Goal: Task Accomplishment & Management: Manage account settings

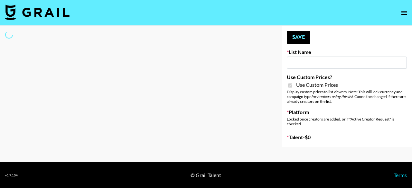
type input "Petlibro ([DATE])"
checkbox input "true"
select select "Brand"
type input "Petlibro ([DATE])"
checkbox input "true"
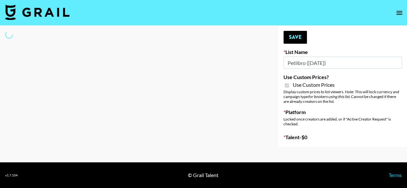
select select "Brand"
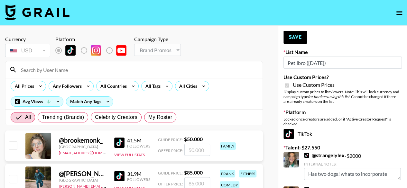
click at [102, 71] on input at bounding box center [138, 70] width 242 height 10
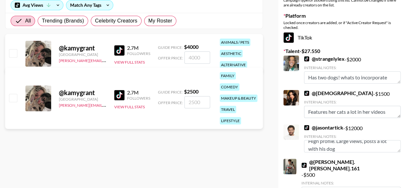
scroll to position [7, 0]
type input "kamy"
click at [331, 128] on link "@ jasontartick" at bounding box center [323, 128] width 39 height 6
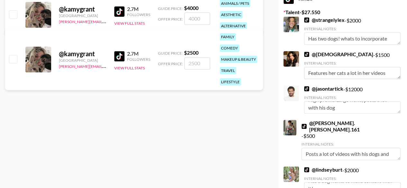
scroll to position [97, 0]
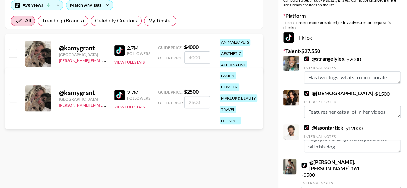
click at [11, 48] on div at bounding box center [13, 53] width 10 height 11
click at [13, 52] on input "checkbox" at bounding box center [13, 53] width 8 height 8
checkbox input "true"
click at [204, 57] on input "4000" at bounding box center [198, 58] width 26 height 12
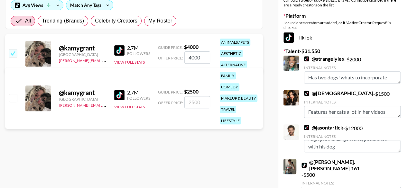
click at [204, 57] on input "4000" at bounding box center [198, 58] width 26 height 12
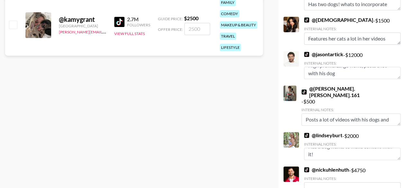
scroll to position [178, 0]
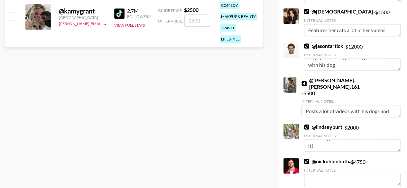
type input "6000"
click at [337, 158] on link "@ nickuhlenhuth" at bounding box center [326, 161] width 45 height 6
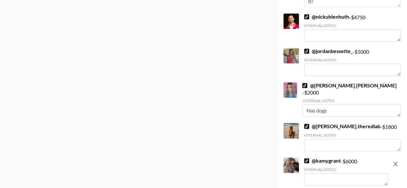
scroll to position [339, 0]
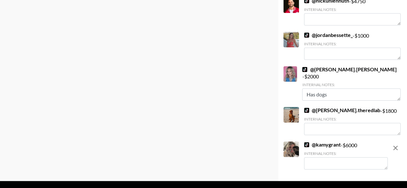
click at [332, 157] on textarea at bounding box center [346, 163] width 84 height 12
drag, startPoint x: 372, startPoint y: 147, endPoint x: 299, endPoint y: 132, distance: 74.0
click at [299, 142] on div "@ kamygrant - $ 6000 Internal Notes: Has tons of animales, including cats and d…" at bounding box center [336, 156] width 104 height 29
paste textarea "Kamy lives surrounded by animals — from cats and dogs to two rare New Guinea Si…"
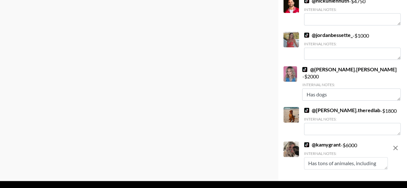
type textarea "Kamy lives surrounded by animals — from cats and dogs to two rare New Guinea Si…"
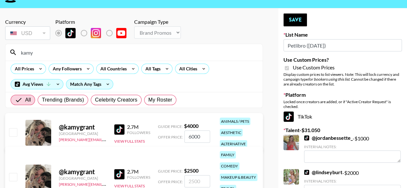
scroll to position [114, 0]
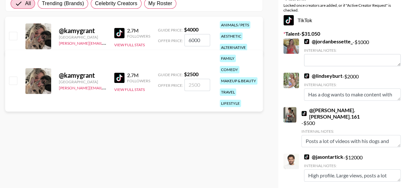
click at [12, 34] on input "checkbox" at bounding box center [13, 36] width 8 height 8
checkbox input "true"
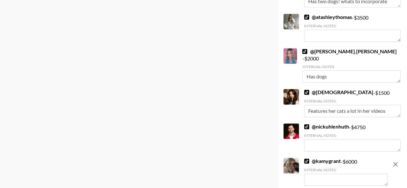
scroll to position [374, 0]
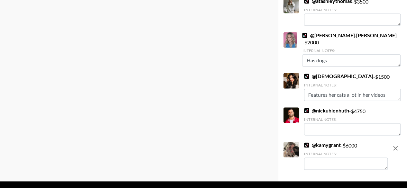
click at [332, 158] on textarea at bounding box center [346, 164] width 84 height 12
paste textarea "Kamy lives surrounded by animals — from cats and dogs to two rare New Guinea Si…"
type textarea "Kamy lives surrounded by animals — from cats and dogs to two rare New Guinea Si…"
click at [323, 158] on textarea "Kamy lives surrounded by animals — from cats and dogs to two rare New Guinea Si…" at bounding box center [346, 164] width 84 height 12
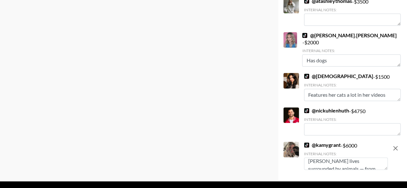
click at [323, 158] on textarea "Kamy lives surrounded by animals — from cats and dogs to two rare New Guinea Si…" at bounding box center [346, 164] width 84 height 12
paste textarea "[PERSON_NAME]’s home is filled with animals, from cats and dogs to two rare New…"
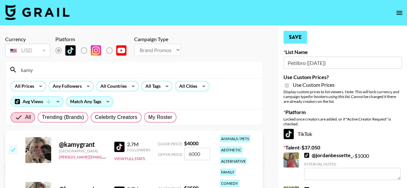
type textarea "[PERSON_NAME]’s home is filled with animals, from cats and dogs to two rare New…"
click at [301, 37] on button "Save" at bounding box center [296, 37] width 24 height 13
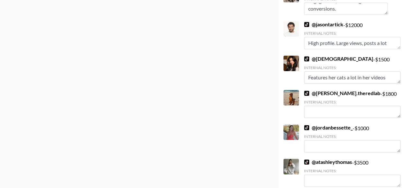
scroll to position [290, 0]
click at [376, 78] on textarea "Features her cats a lot in her videos" at bounding box center [352, 77] width 97 height 12
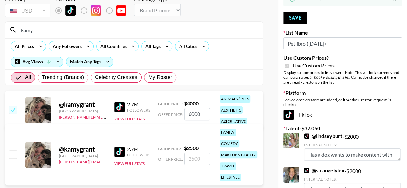
scroll to position [169, 0]
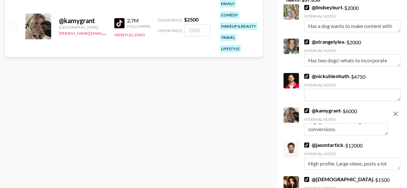
click at [366, 111] on div "@ kamygrant - $ 6000 Internal Notes: Kamy’s home is filled with animals, from c…" at bounding box center [346, 122] width 84 height 28
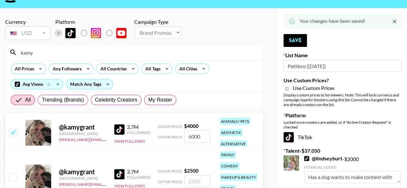
scroll to position [0, 0]
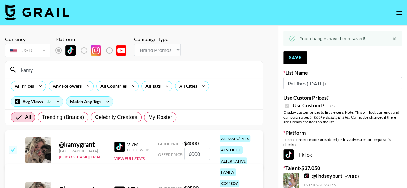
click at [64, 73] on input "kamy" at bounding box center [138, 70] width 242 height 10
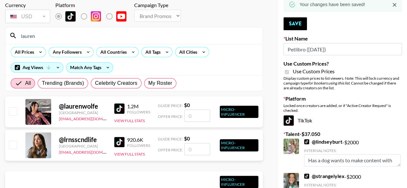
scroll to position [32, 0]
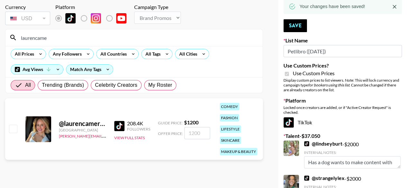
type input "laurencame"
click at [16, 130] on input "checkbox" at bounding box center [13, 129] width 8 height 8
checkbox input "true"
type input "1200"
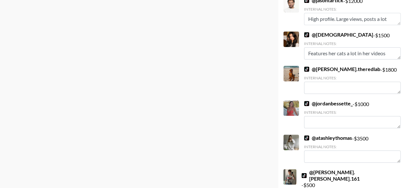
scroll to position [408, 0]
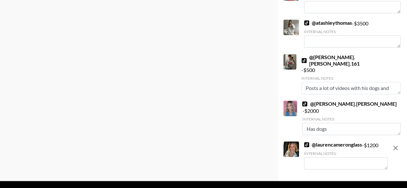
click at [320, 157] on textarea at bounding box center [346, 163] width 84 height 12
type textarea "H"
type textarea "L"
type textarea "H"
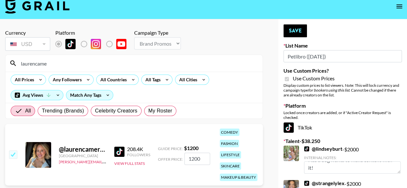
scroll to position [0, 0]
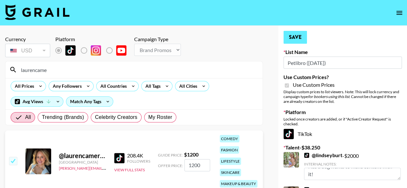
type textarea "She has a new dog."
click at [286, 35] on button "Save" at bounding box center [296, 37] width 24 height 13
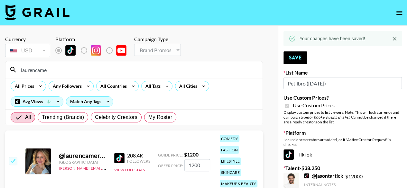
click at [106, 70] on input "laurencame" at bounding box center [138, 70] width 242 height 10
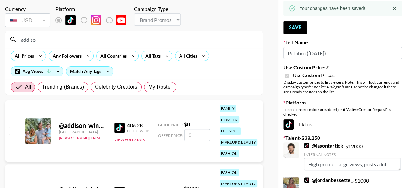
scroll to position [64, 0]
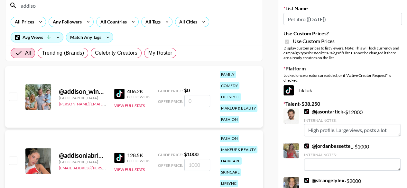
type input "addiso"
click at [19, 98] on div "@ addison_wingate1 United States cindy.corujo@grail-talent.com 406.2K Followers…" at bounding box center [134, 97] width 258 height 62
click at [10, 94] on input "checkbox" at bounding box center [13, 97] width 8 height 8
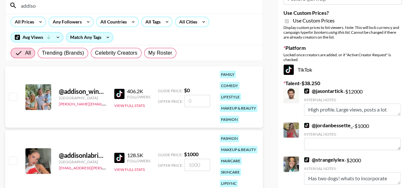
click at [12, 97] on input "checkbox" at bounding box center [13, 97] width 8 height 8
click at [182, 103] on span "Offer Price:" at bounding box center [170, 101] width 25 height 5
click at [190, 101] on input "number" at bounding box center [198, 101] width 26 height 12
click at [15, 97] on input "checkbox" at bounding box center [13, 97] width 8 height 8
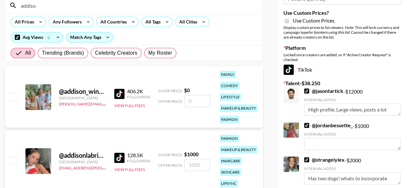
click at [15, 97] on input "checkbox" at bounding box center [13, 97] width 8 height 8
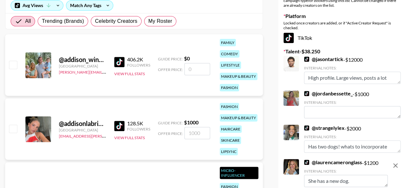
scroll to position [86, 0]
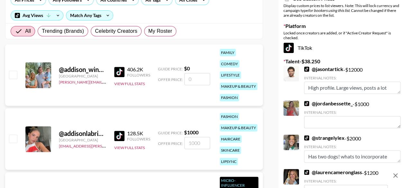
click at [192, 78] on input "number" at bounding box center [198, 79] width 26 height 12
click at [17, 73] on input "checkbox" at bounding box center [13, 75] width 8 height 8
click at [16, 73] on input "checkbox" at bounding box center [13, 75] width 8 height 8
click at [13, 73] on input "checkbox" at bounding box center [13, 75] width 8 height 8
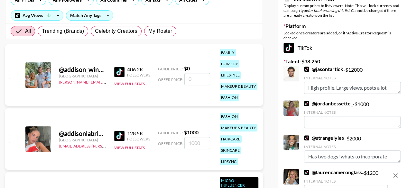
click at [13, 73] on input "checkbox" at bounding box center [13, 75] width 8 height 8
checkbox input "false"
click at [16, 136] on input "checkbox" at bounding box center [13, 139] width 8 height 8
checkbox input "true"
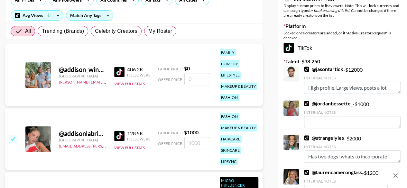
type input "1000"
click at [13, 138] on input "checkbox" at bounding box center [13, 139] width 8 height 8
checkbox input "false"
click at [13, 73] on input "checkbox" at bounding box center [13, 75] width 8 height 8
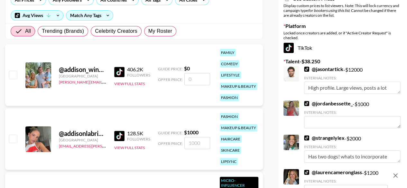
checkbox input "false"
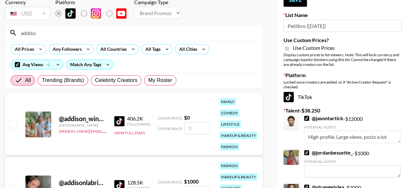
scroll to position [22, 0]
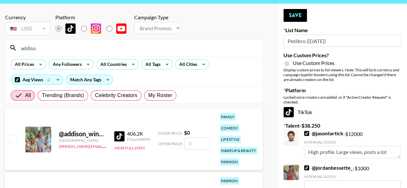
click at [187, 143] on input "number" at bounding box center [198, 144] width 26 height 12
type input "2"
checkbox input "true"
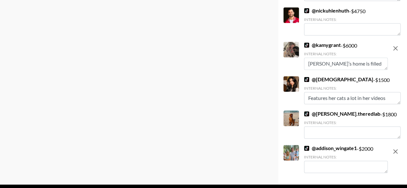
scroll to position [442, 0]
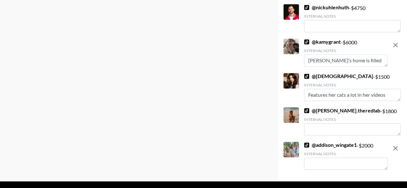
type input "2000"
click at [334, 158] on textarea at bounding box center [346, 164] width 84 height 12
type textarea "H"
type textarea "L"
type textarea "She likes to do dog"
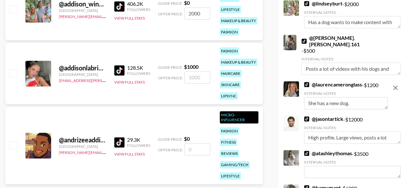
scroll to position [88, 0]
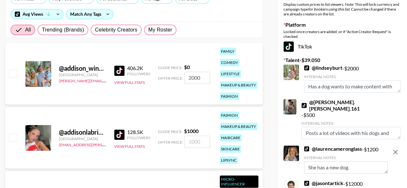
click at [12, 74] on input "checkbox" at bounding box center [13, 74] width 8 height 8
checkbox input "true"
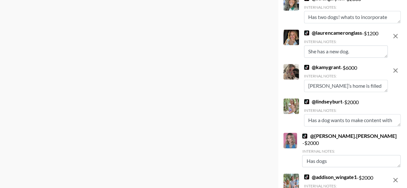
scroll to position [477, 0]
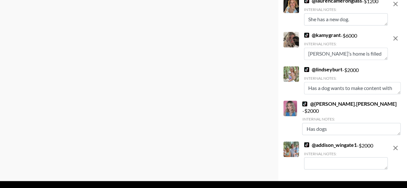
click at [337, 157] on textarea at bounding box center [346, 163] width 84 height 12
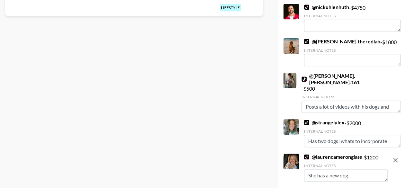
scroll to position [316, 0]
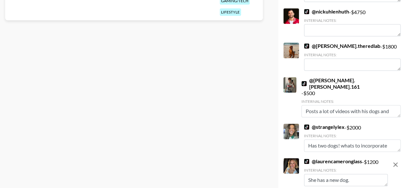
click at [365, 140] on textarea "Has two dogs! whats to incorporate them more!" at bounding box center [352, 146] width 97 height 12
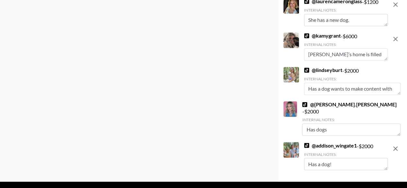
scroll to position [477, 0]
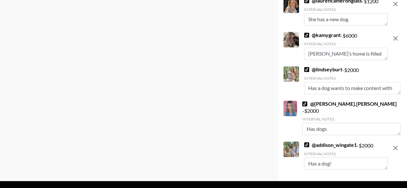
click at [351, 157] on textarea "Has a dog!" at bounding box center [346, 163] width 84 height 12
click at [346, 157] on textarea "Has a dog and would love to make more pet related videos!" at bounding box center [346, 163] width 84 height 12
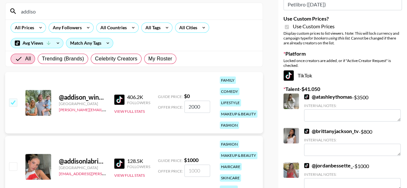
scroll to position [0, 0]
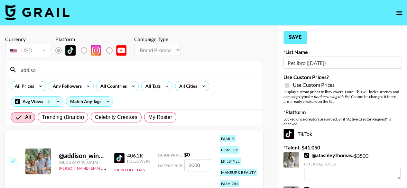
type textarea "Has a dog and would love to make more pet-related videos!"
click at [295, 38] on button "Save" at bounding box center [296, 37] width 24 height 13
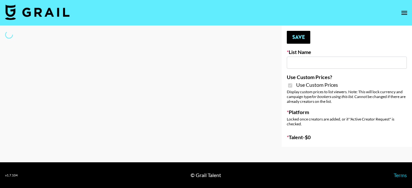
type input "Petlibro ([DATE])"
checkbox input "true"
select select "Brand"
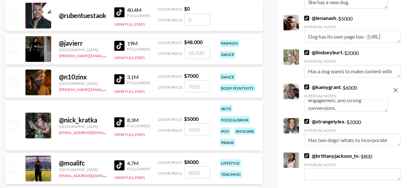
scroll to position [62, 0]
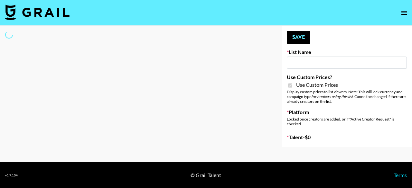
type input "Butcher Box (30th Sept)"
checkbox input "true"
select select "Brand"
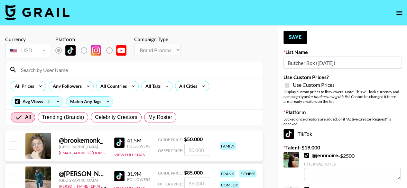
click at [149, 70] on input at bounding box center [138, 70] width 242 height 10
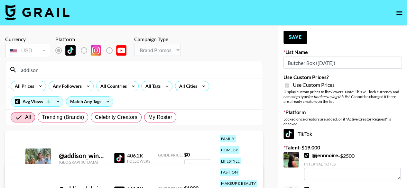
scroll to position [32, 0]
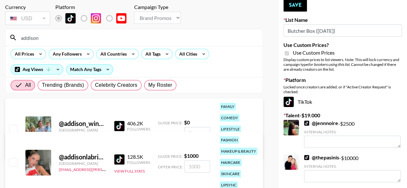
type input "addison"
click at [14, 128] on input "checkbox" at bounding box center [13, 129] width 8 height 8
checkbox input "false"
click at [202, 130] on input "number" at bounding box center [198, 133] width 26 height 12
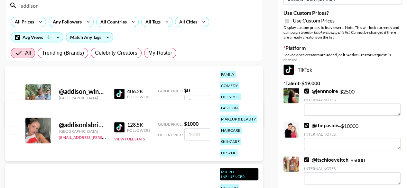
click at [324, 90] on link "@ jennnoire" at bounding box center [321, 91] width 34 height 6
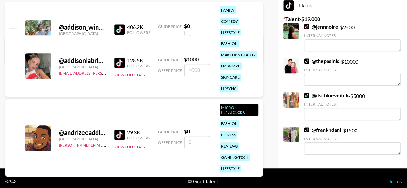
click at [337, 131] on link "@ frankndani" at bounding box center [322, 130] width 37 height 6
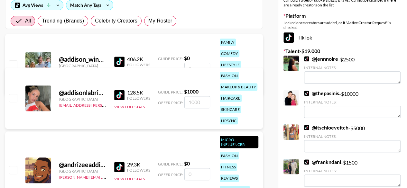
click at [329, 165] on link "@ frankndani" at bounding box center [322, 162] width 37 height 6
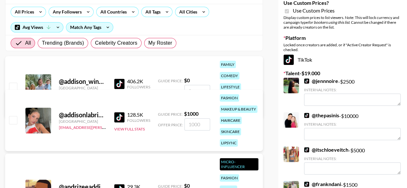
scroll to position [64, 0]
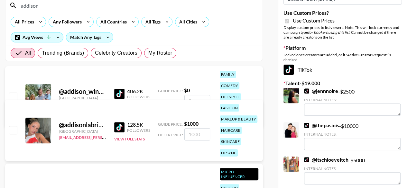
click at [193, 98] on input "number" at bounding box center [198, 101] width 26 height 12
type input "2"
checkbox input "true"
type input "2500"
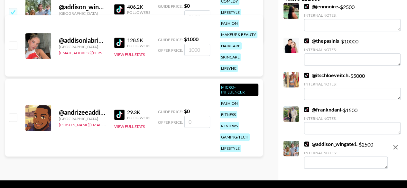
scroll to position [161, 0]
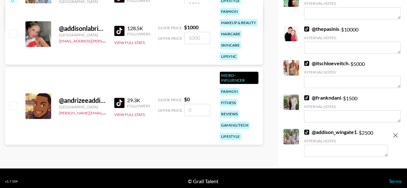
click at [325, 149] on textarea at bounding box center [346, 151] width 84 height 12
type textarea "Loves to cook and do recipes on her TT."
drag, startPoint x: 352, startPoint y: 154, endPoint x: 278, endPoint y: 139, distance: 74.8
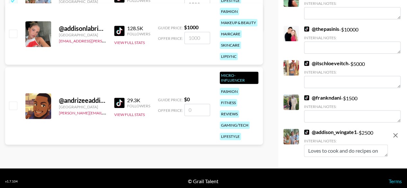
click at [279, 139] on div "Your changes have been saved! Save List Name Butcher Box (30th Sept) Use Custom…" at bounding box center [343, 17] width 129 height 304
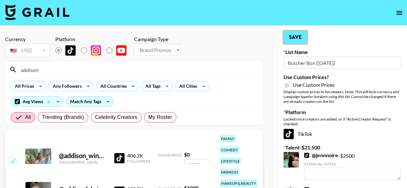
click at [291, 34] on button "Save" at bounding box center [296, 37] width 24 height 13
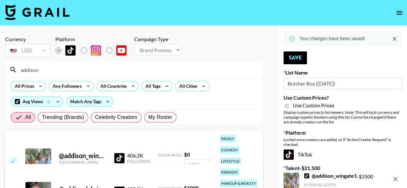
click at [52, 72] on input "addison" at bounding box center [138, 70] width 242 height 10
click at [111, 73] on input "addison" at bounding box center [138, 70] width 242 height 10
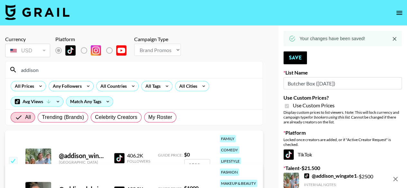
click at [111, 73] on input "addison" at bounding box center [138, 70] width 242 height 10
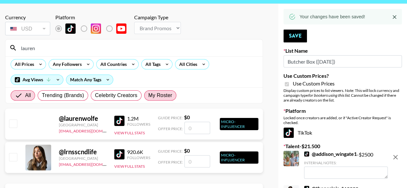
scroll to position [32, 0]
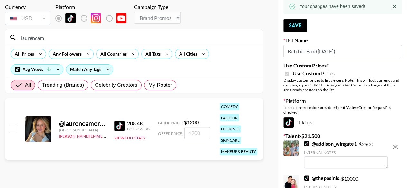
type input "laurencam"
click at [10, 127] on input "checkbox" at bounding box center [13, 129] width 8 height 8
checkbox input "true"
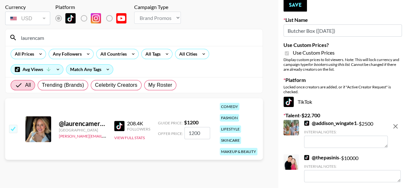
click at [203, 132] on input "1200" at bounding box center [198, 133] width 26 height 12
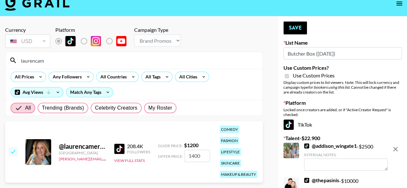
scroll to position [0, 0]
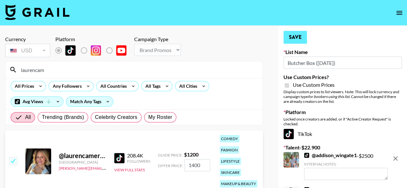
type input "1400"
click at [295, 38] on button "Save" at bounding box center [296, 37] width 24 height 13
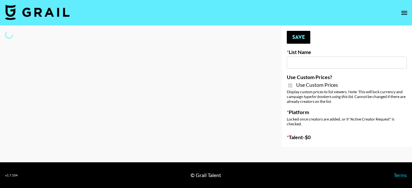
type input "Whiteout Survival ([DATE])"
checkbox input "true"
select select "Brand"
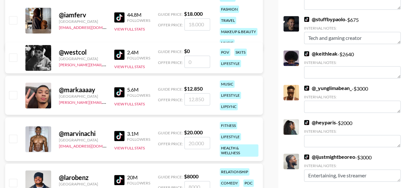
scroll to position [322, 0]
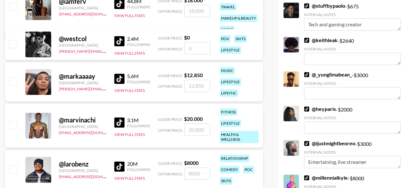
click at [330, 109] on link "@ heyparis" at bounding box center [320, 109] width 32 height 6
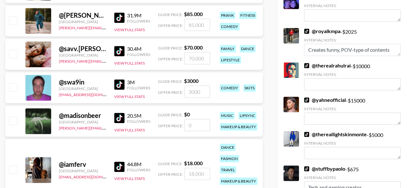
scroll to position [0, 0]
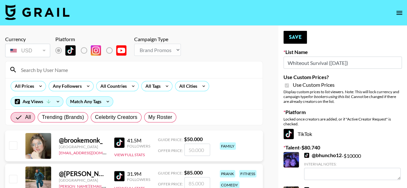
click at [115, 66] on input at bounding box center [138, 70] width 242 height 10
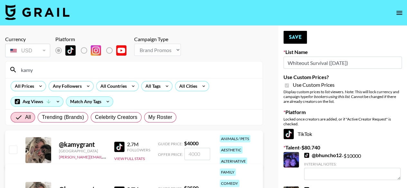
type input "kamy"
click at [12, 147] on input "checkbox" at bounding box center [13, 150] width 8 height 8
checkbox input "true"
click at [201, 153] on input "4000" at bounding box center [198, 154] width 26 height 12
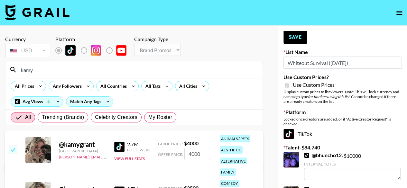
click at [201, 153] on input "4000" at bounding box center [198, 154] width 26 height 12
type input "6000"
click at [298, 35] on button "Save" at bounding box center [296, 37] width 24 height 13
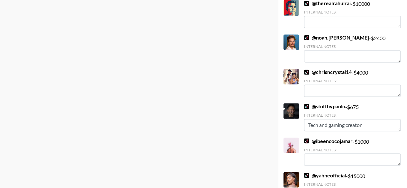
scroll to position [567, 0]
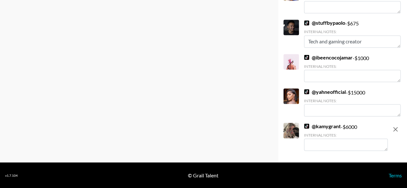
click at [335, 92] on link "@ yahneofficial" at bounding box center [325, 92] width 42 height 6
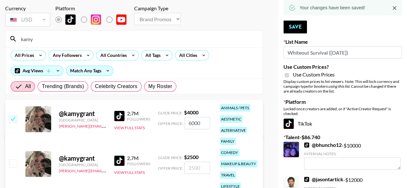
scroll to position [0, 0]
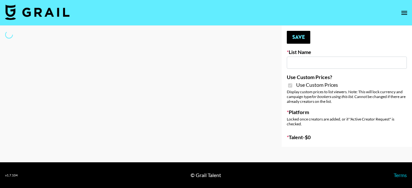
type input "Medical Solutions ([DATE])"
checkbox input "true"
select select "Brand"
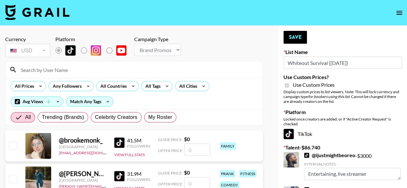
type input "Whiteout Survival ([DATE])"
checkbox input "true"
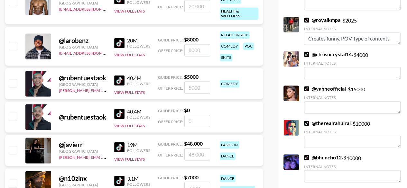
scroll to position [451, 0]
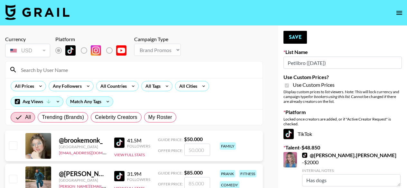
select select "Brand"
